Goal: Obtain resource: Download file/media

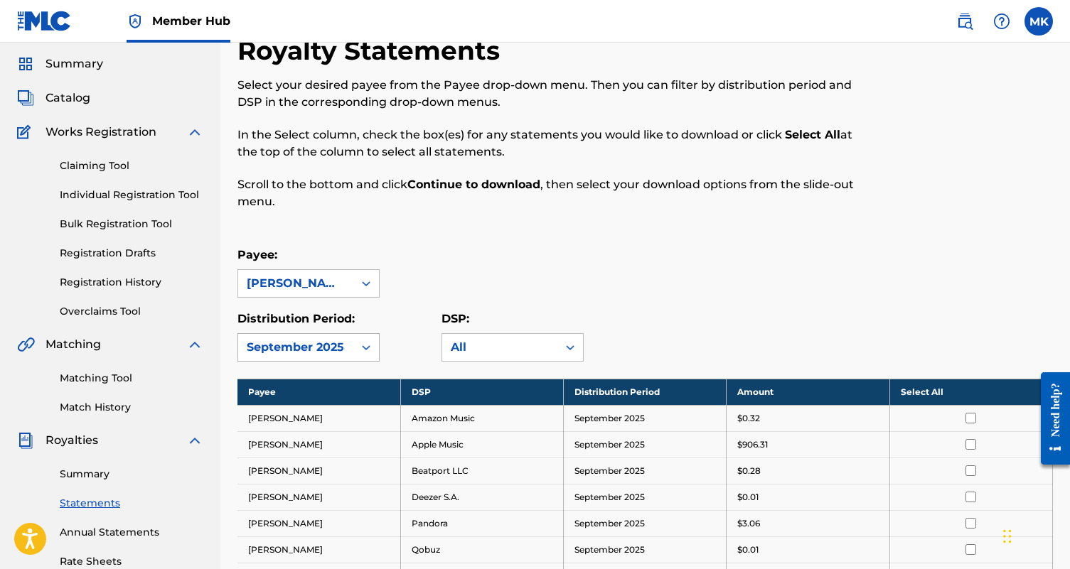
click at [355, 362] on div "September 2025" at bounding box center [308, 347] width 142 height 28
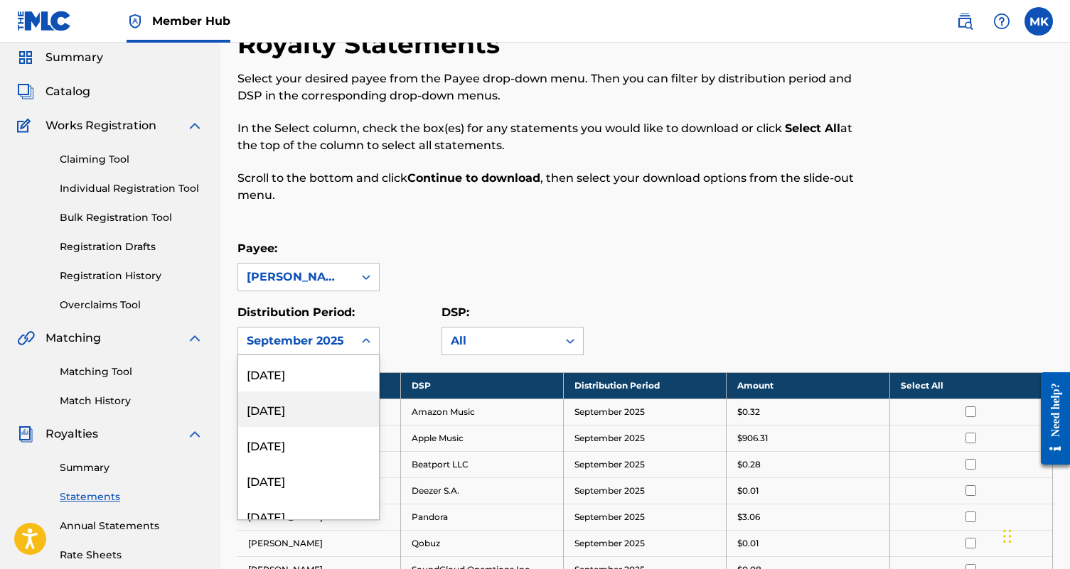
scroll to position [187, 0]
click at [308, 404] on div "[DATE]" at bounding box center [308, 400] width 141 height 36
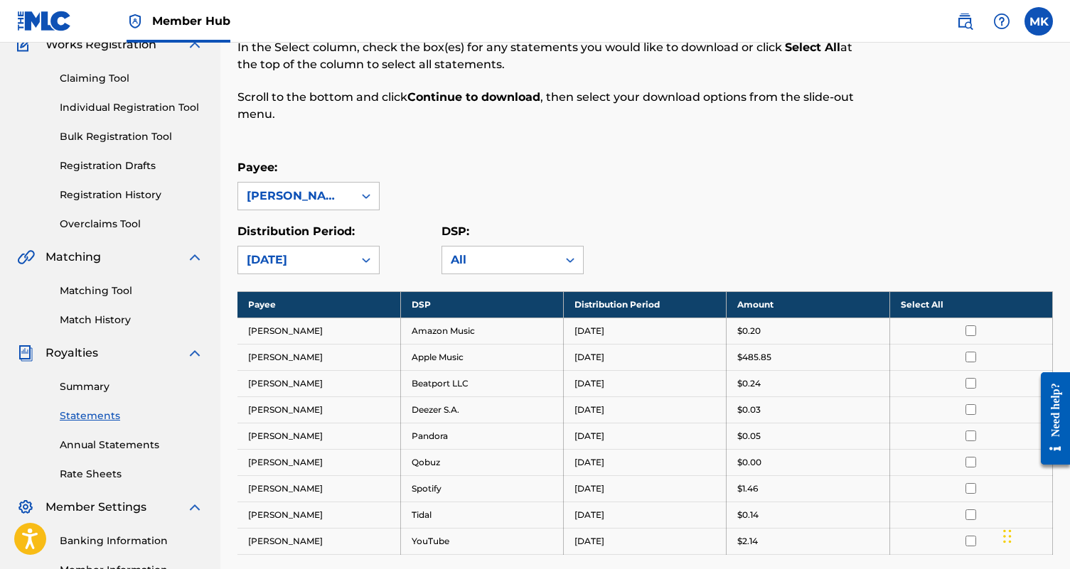
scroll to position [6, 0]
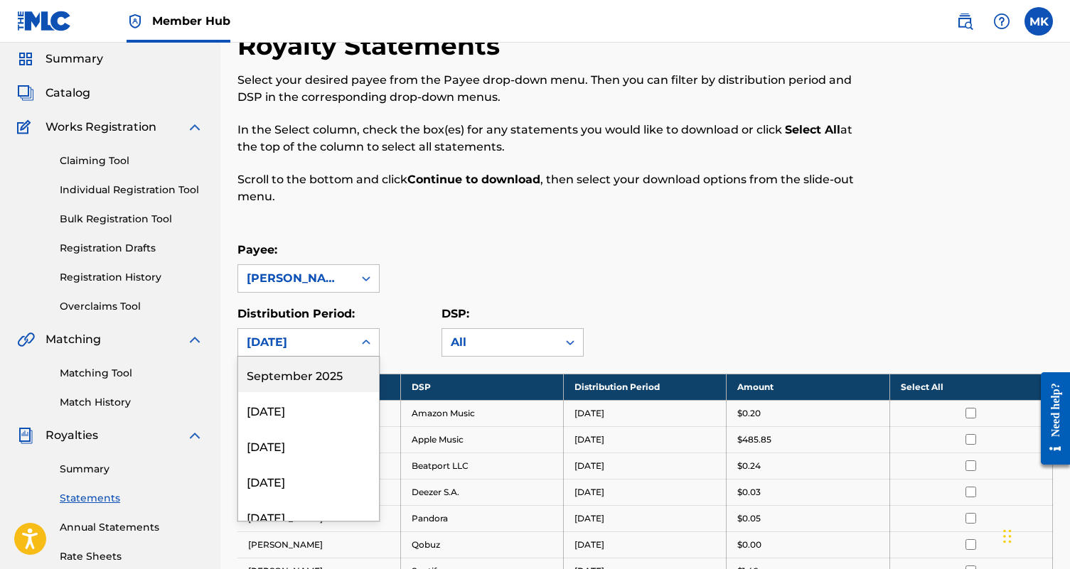
click at [350, 357] on div "option [DATE], selected. [DATE], 1 of 54. 54 results available. Use Up and Down…" at bounding box center [308, 342] width 142 height 28
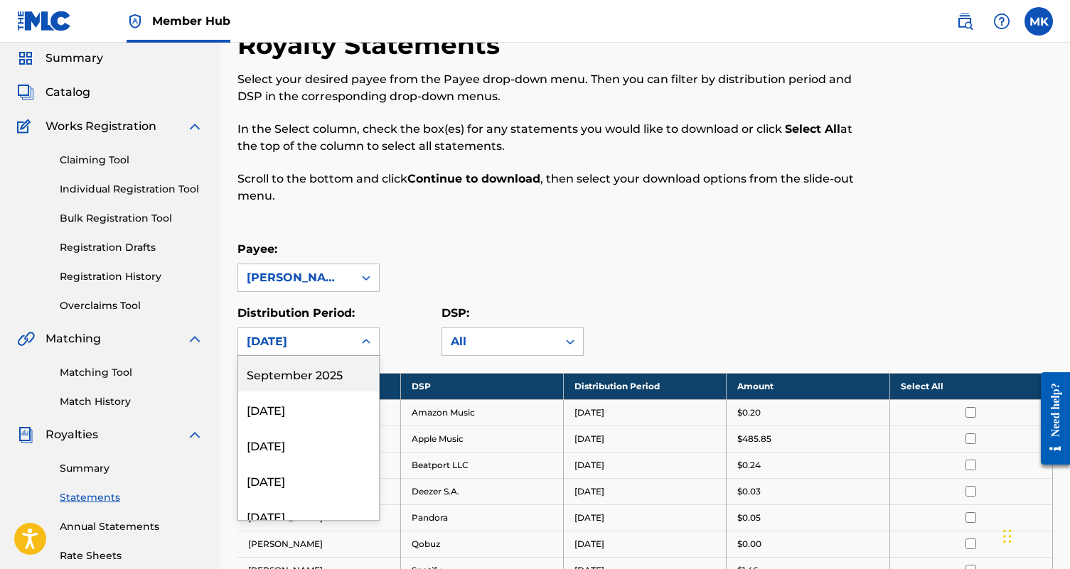
scroll to position [50, 0]
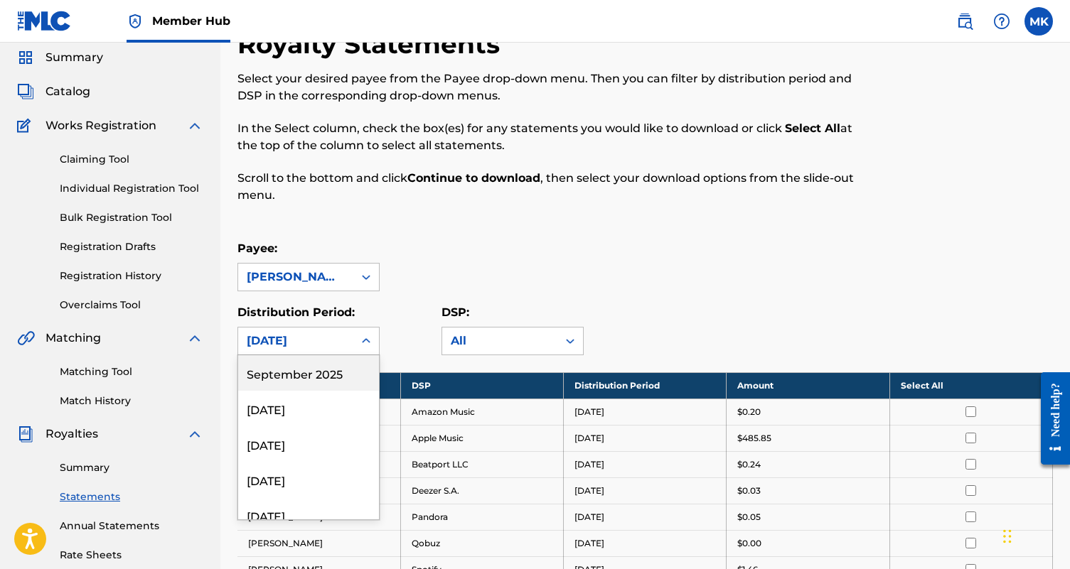
click at [342, 380] on div "September 2025" at bounding box center [308, 373] width 141 height 36
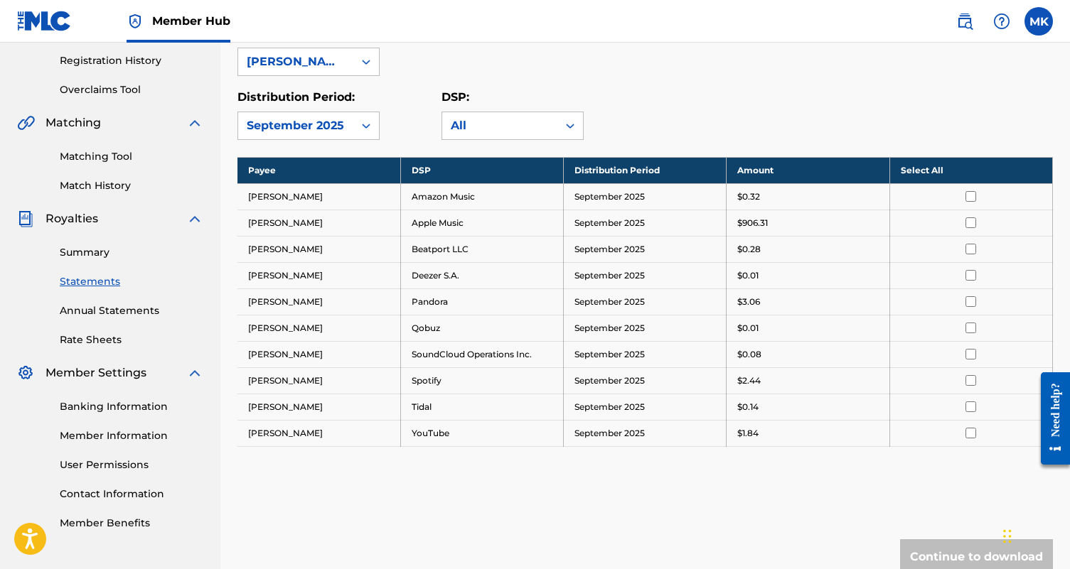
scroll to position [267, 0]
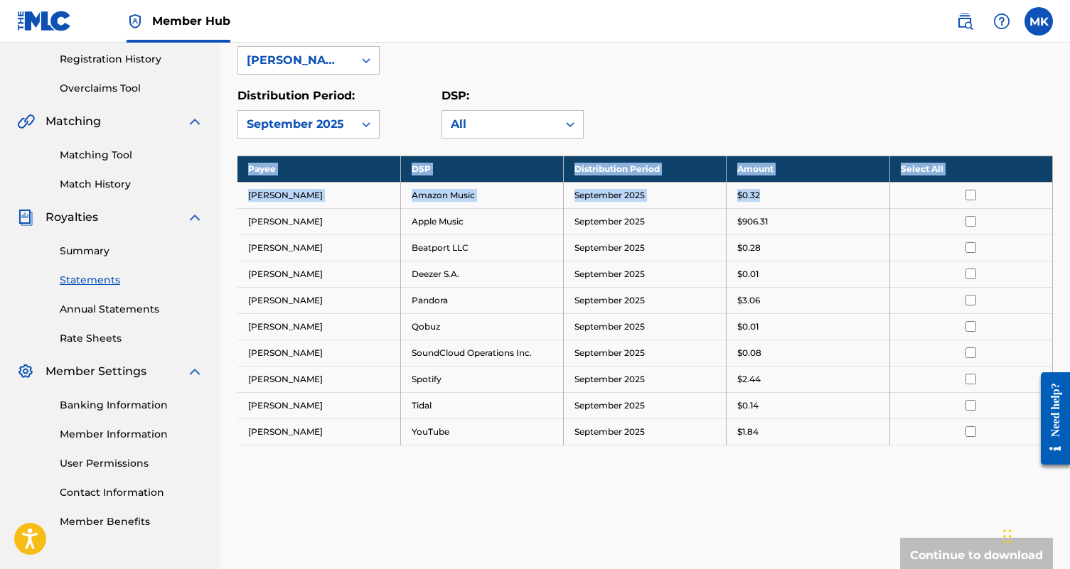
drag, startPoint x: 944, startPoint y: 467, endPoint x: 973, endPoint y: 193, distance: 275.3
click at [973, 193] on div "Payee DSP Distribution Period Amount Select All [PERSON_NAME] Amazon Music [DAT…" at bounding box center [644, 319] width 815 height 326
click at [930, 296] on div at bounding box center [971, 300] width 141 height 11
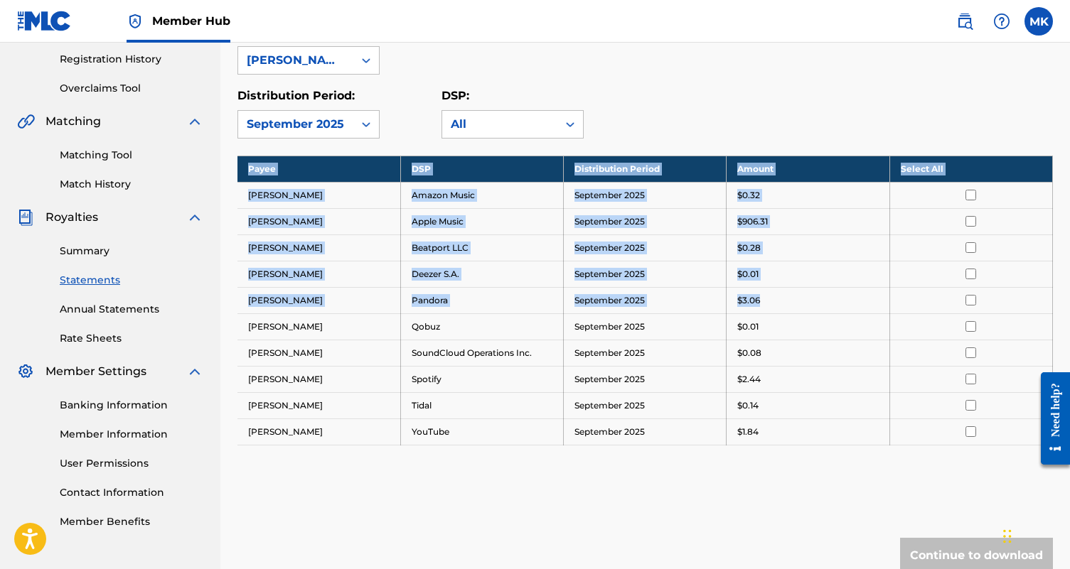
drag, startPoint x: 955, startPoint y: 461, endPoint x: 980, endPoint y: 307, distance: 156.4
click at [980, 307] on div "Payee DSP Distribution Period Amount Select All [PERSON_NAME] Amazon Music [DAT…" at bounding box center [644, 319] width 815 height 326
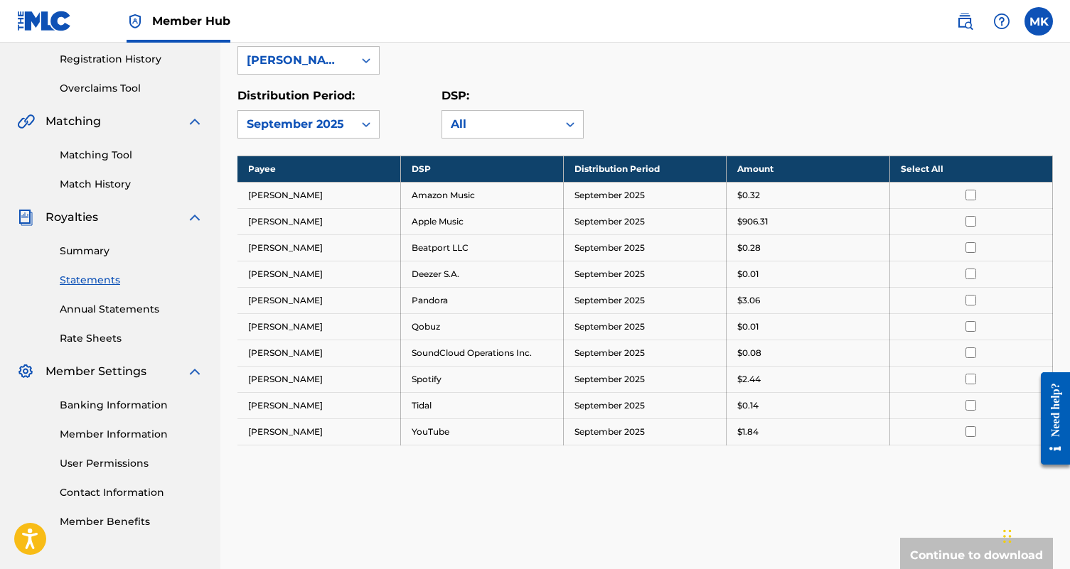
click at [921, 167] on th "Select All" at bounding box center [970, 169] width 163 height 26
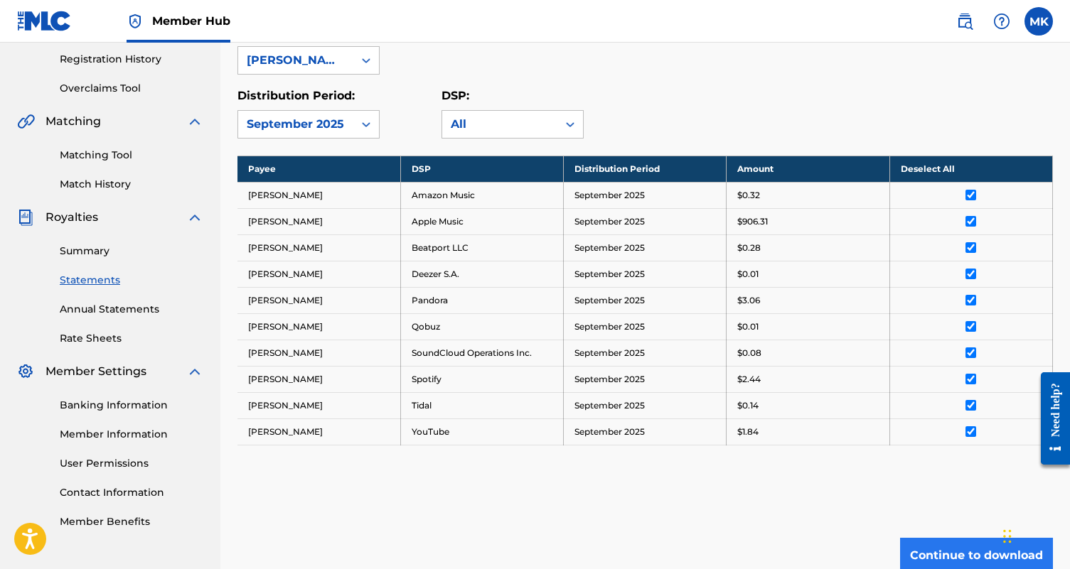
click at [944, 550] on button "Continue to download" at bounding box center [976, 556] width 153 height 36
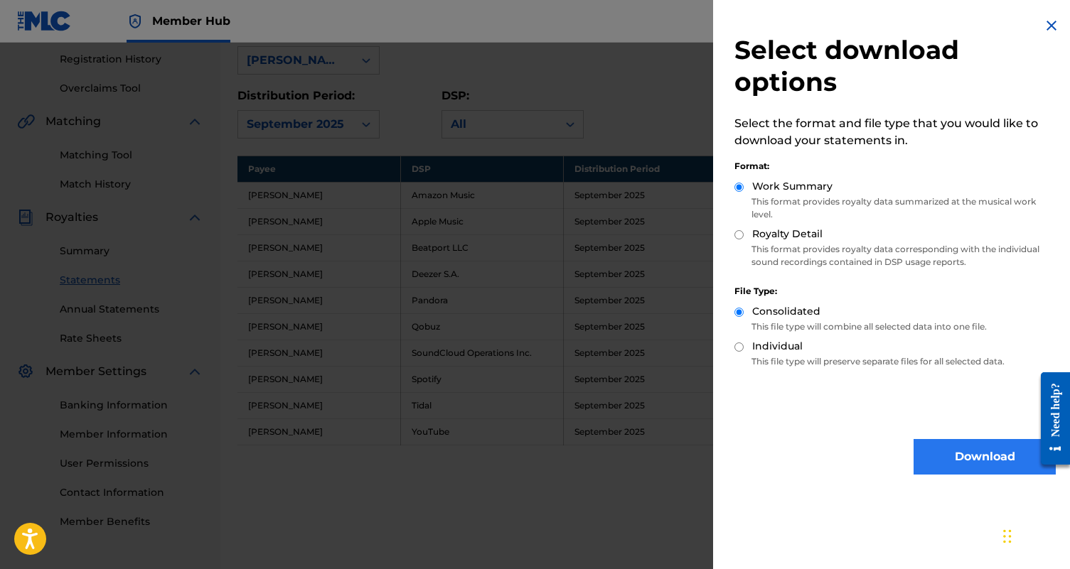
click at [962, 457] on button "Download" at bounding box center [985, 457] width 142 height 36
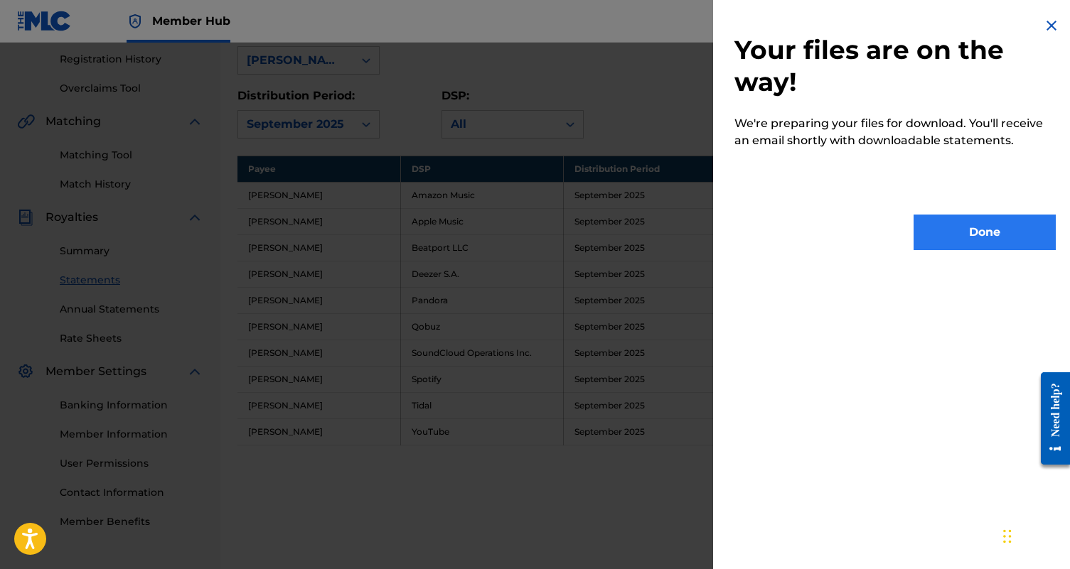
click at [971, 232] on button "Done" at bounding box center [985, 233] width 142 height 36
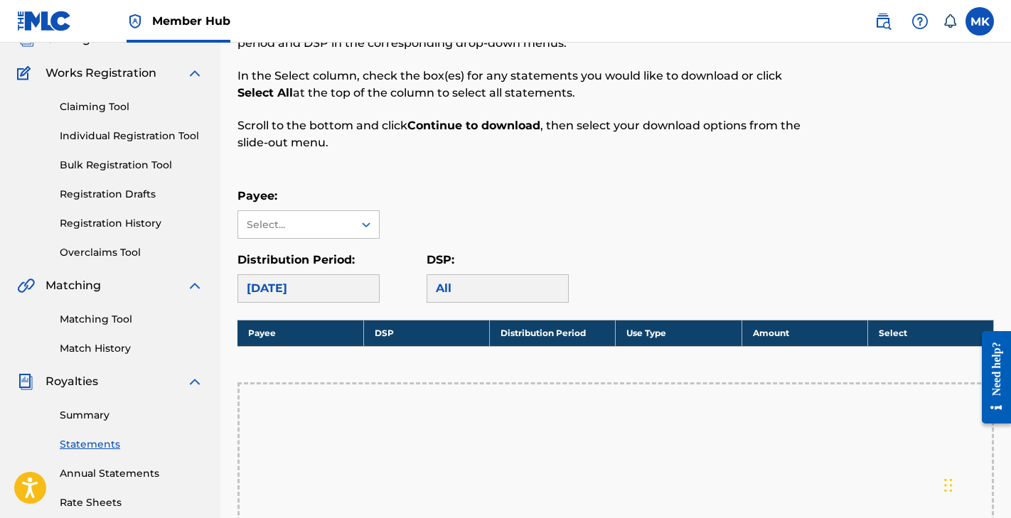
scroll to position [89, 0]
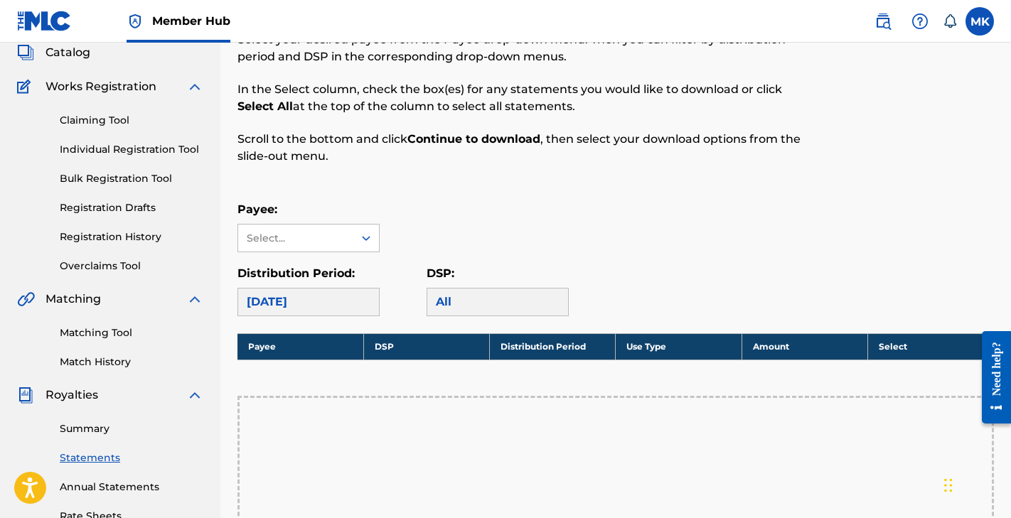
click at [302, 296] on div "[DATE]" at bounding box center [308, 302] width 142 height 28
click at [296, 303] on div "[DATE]" at bounding box center [308, 302] width 142 height 28
click at [452, 304] on div "All" at bounding box center [498, 302] width 142 height 28
click at [354, 226] on div at bounding box center [366, 238] width 26 height 26
click at [343, 262] on div "[PERSON_NAME]" at bounding box center [308, 270] width 141 height 36
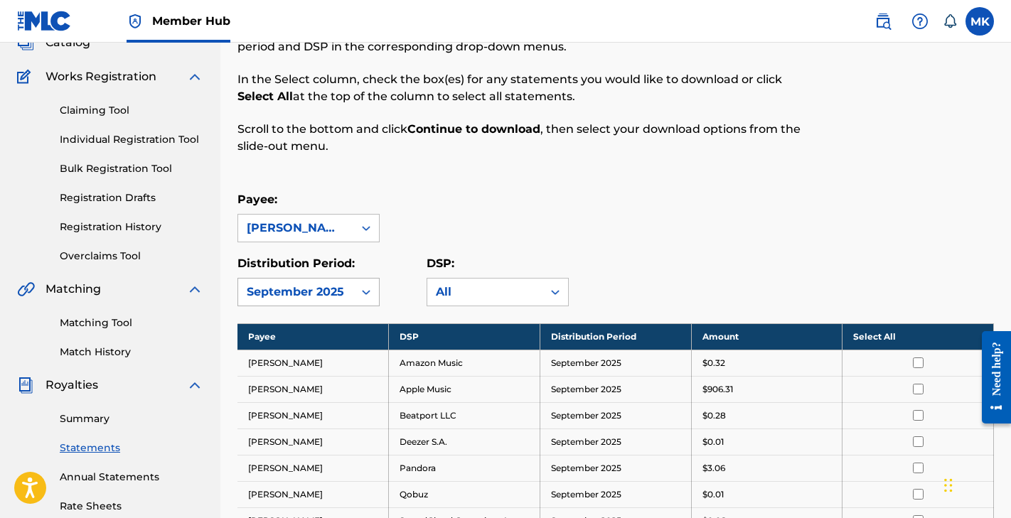
click at [366, 306] on div "September 2025" at bounding box center [308, 292] width 142 height 28
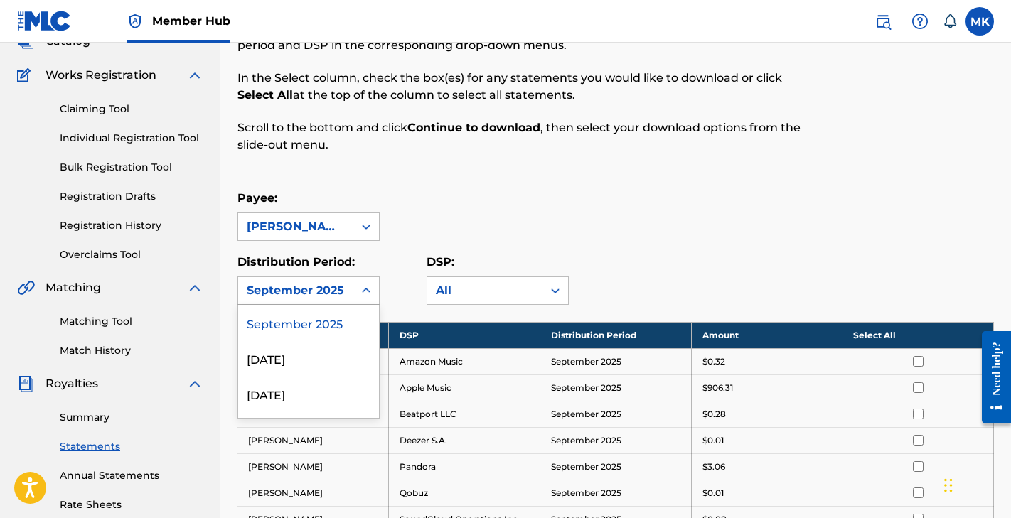
scroll to position [101, 0]
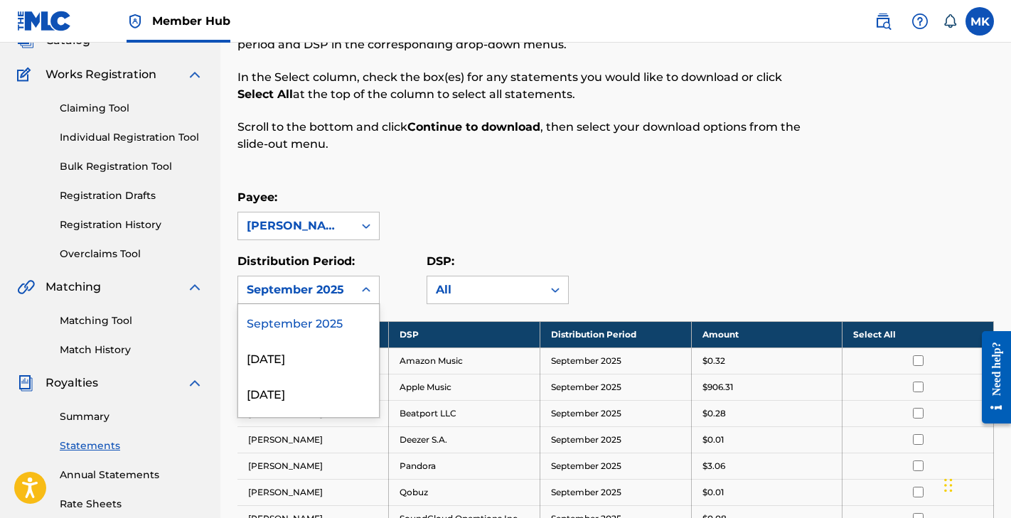
click at [345, 320] on div "September 2025" at bounding box center [308, 322] width 141 height 36
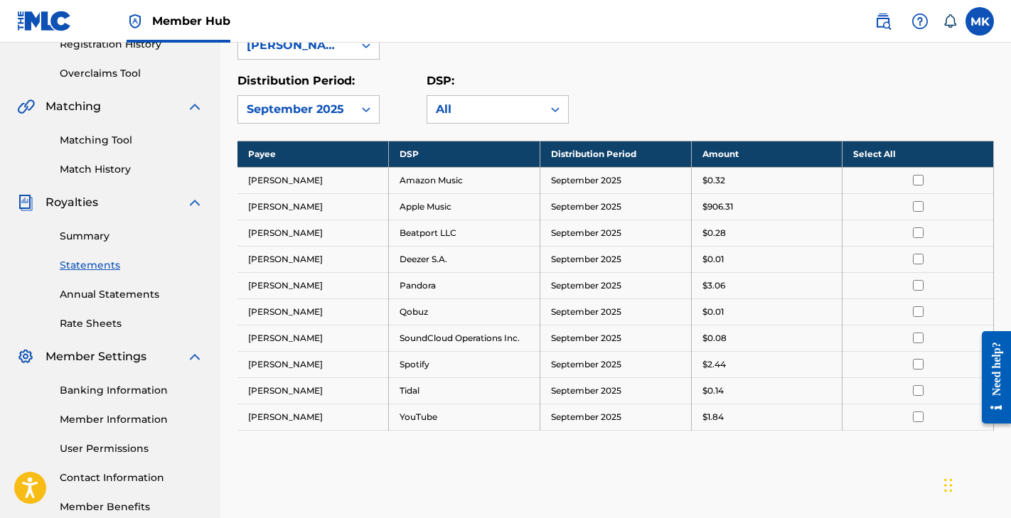
scroll to position [284, 0]
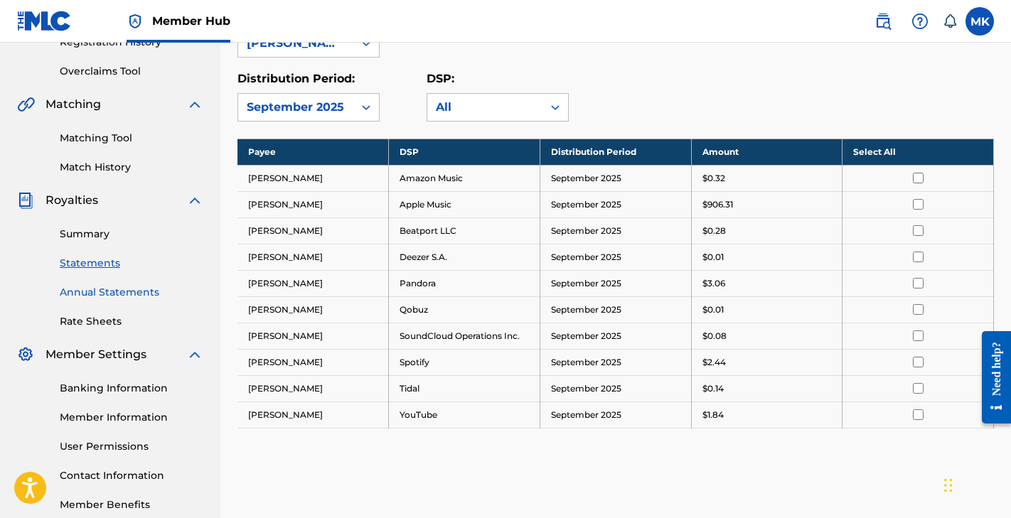
click at [108, 295] on link "Annual Statements" at bounding box center [132, 292] width 144 height 15
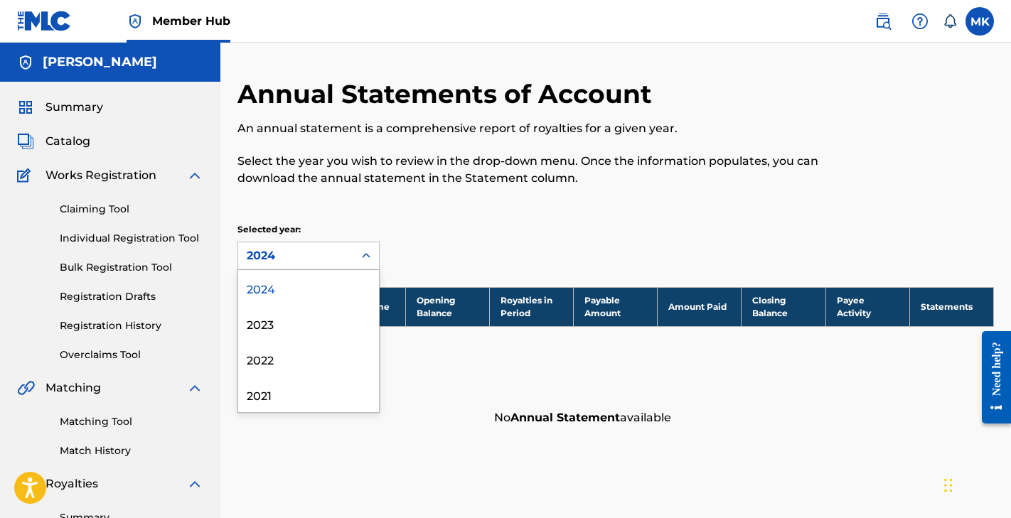
click at [366, 257] on icon at bounding box center [366, 256] width 14 height 14
click at [401, 245] on div "Selected year: 2024, 1 of 4. 4 results available. Use Up and Down to choose opt…" at bounding box center [331, 246] width 189 height 47
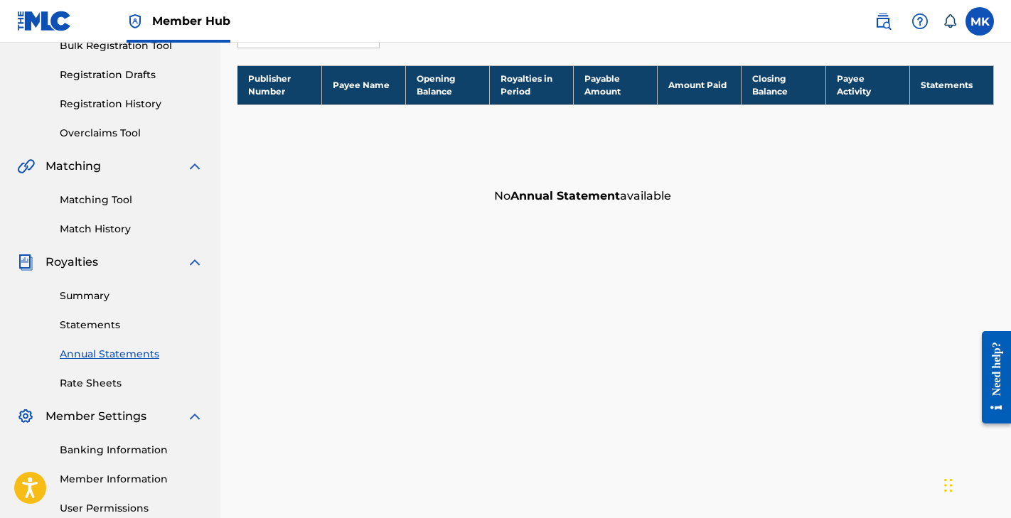
scroll to position [240, 0]
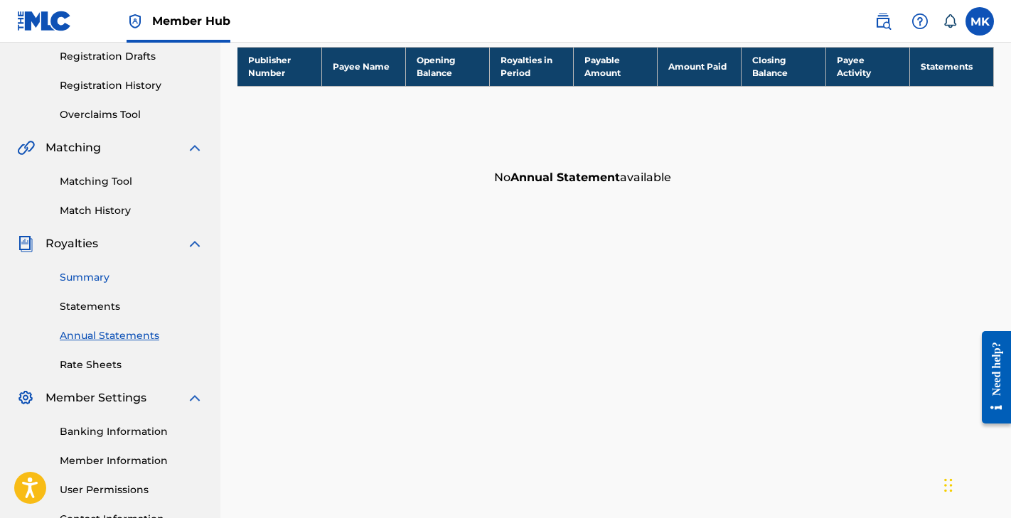
click at [99, 276] on link "Summary" at bounding box center [132, 277] width 144 height 15
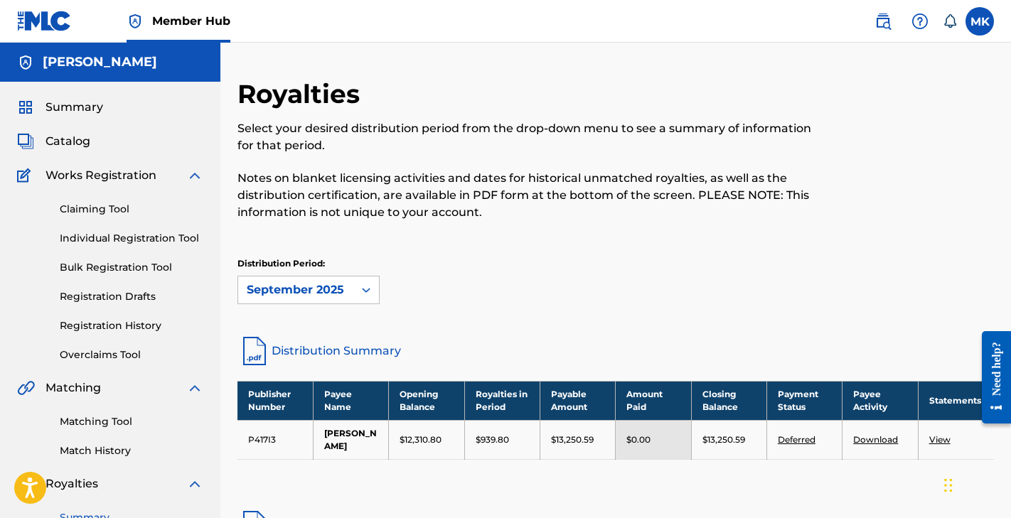
click at [941, 444] on link "View" at bounding box center [939, 439] width 21 height 11
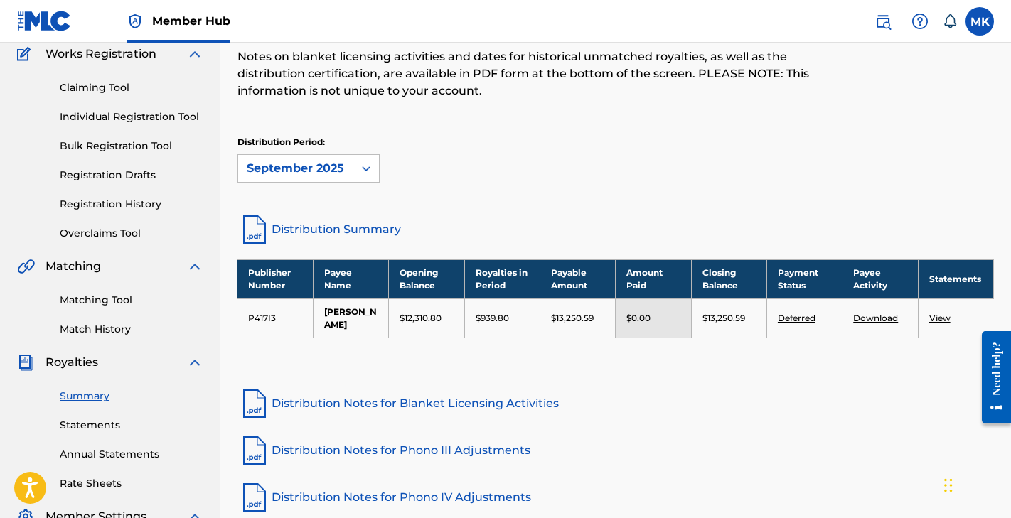
scroll to position [193, 0]
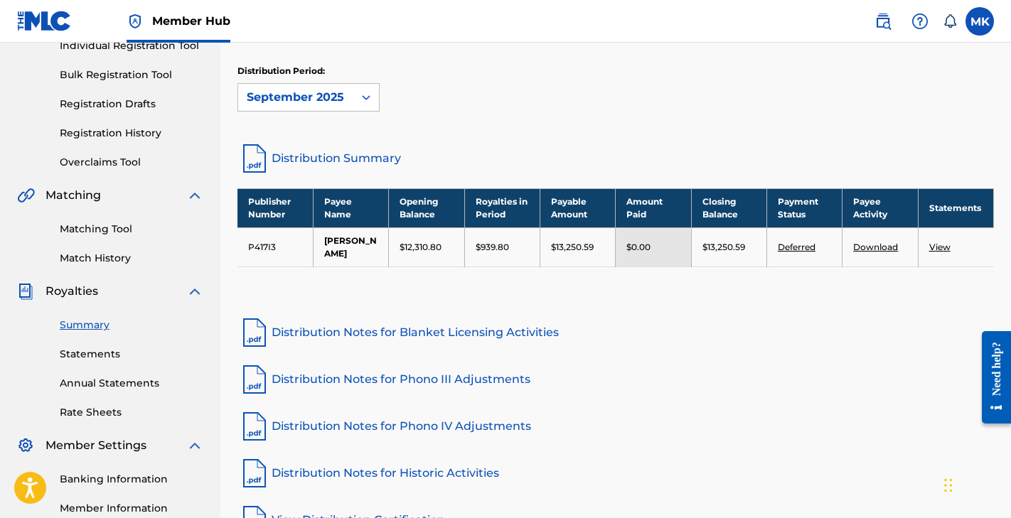
click at [872, 252] on link "Download" at bounding box center [875, 247] width 45 height 11
